Goal: Information Seeking & Learning: Understand process/instructions

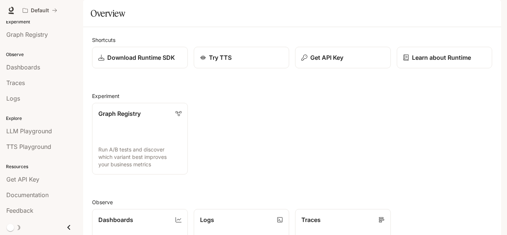
scroll to position [185, 0]
click at [34, 179] on span "Get API Key" at bounding box center [22, 179] width 33 height 9
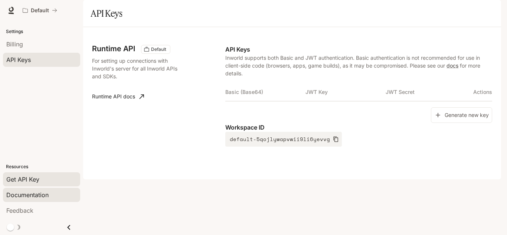
click at [49, 194] on div "Documentation" at bounding box center [41, 195] width 71 height 9
